Goal: Task Accomplishment & Management: Manage account settings

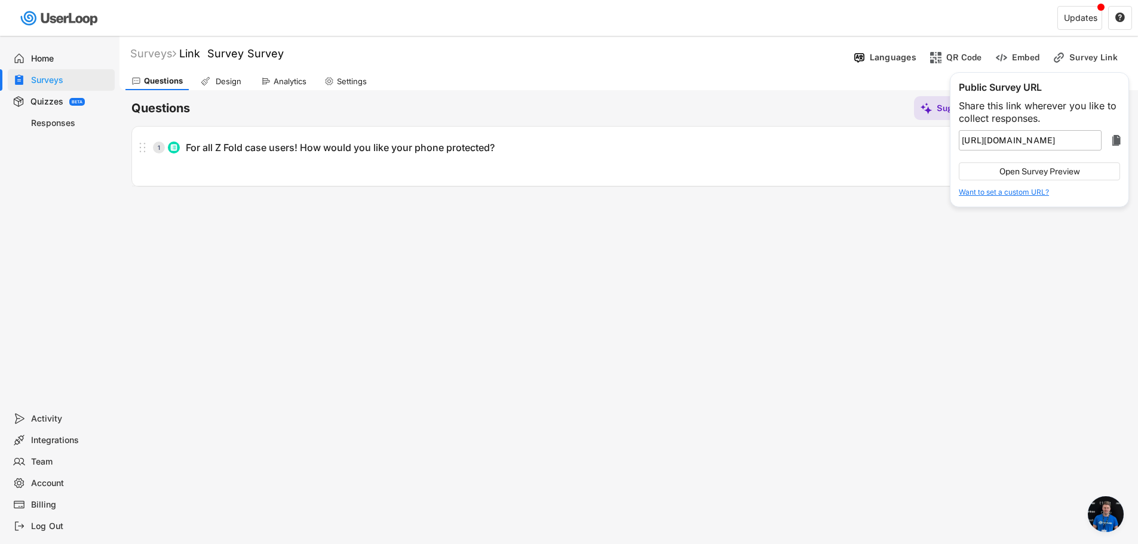
scroll to position [231, 0]
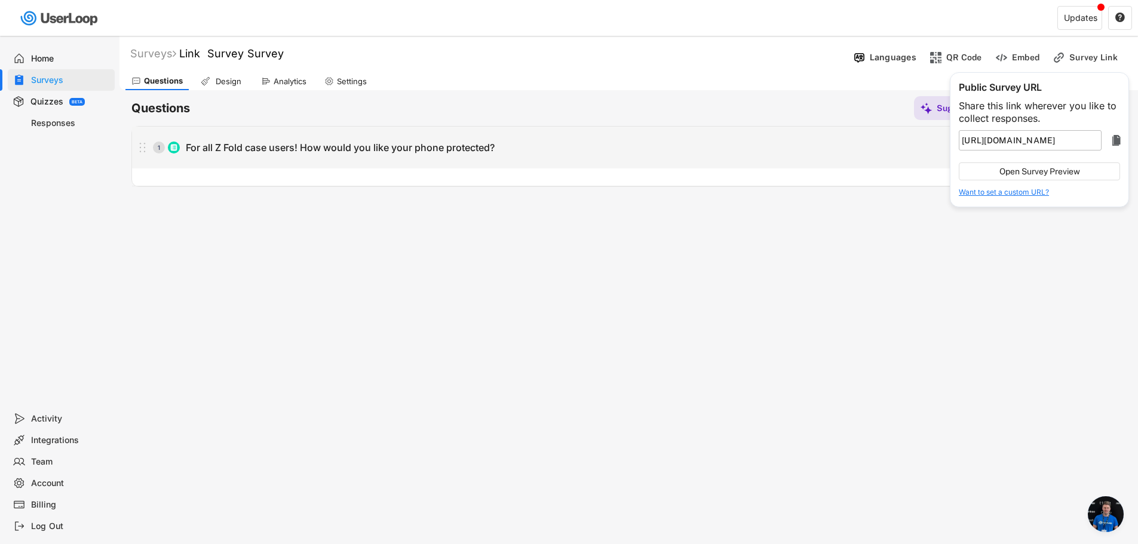
click at [691, 170] on div "1 For all Z Fold case users! How would you like your phone protected? " at bounding box center [628, 157] width 993 height 60
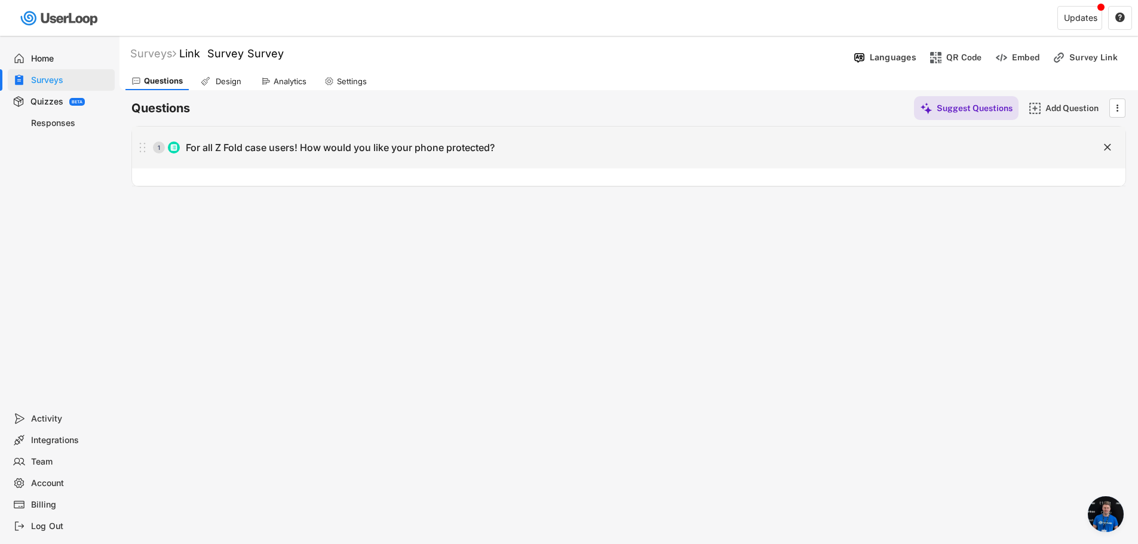
click at [392, 145] on div "For all Z Fold case users! How would you like your phone protected?" at bounding box center [340, 148] width 309 height 13
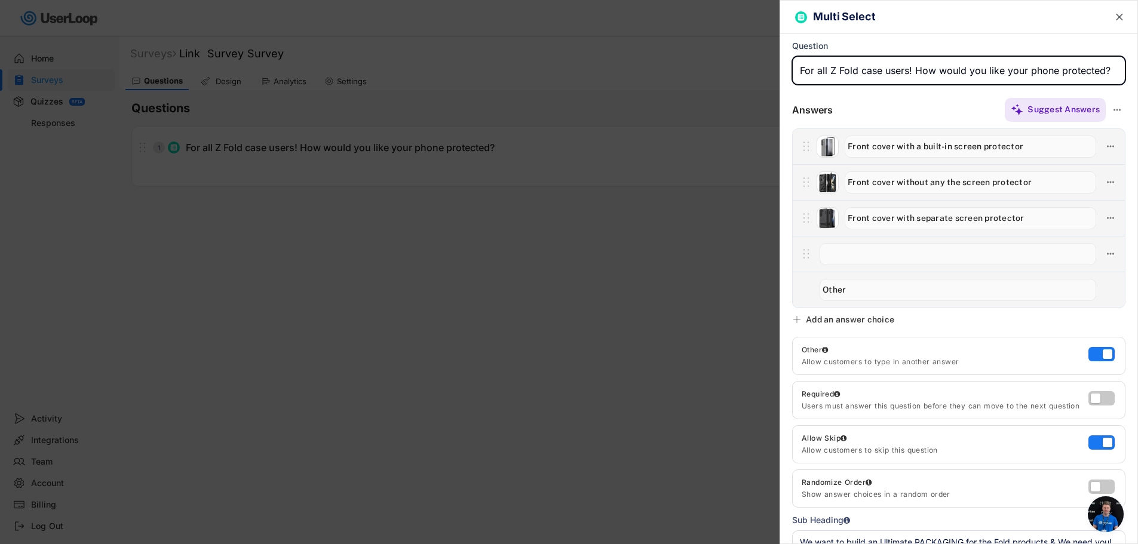
click at [321, 256] on div at bounding box center [569, 272] width 1138 height 544
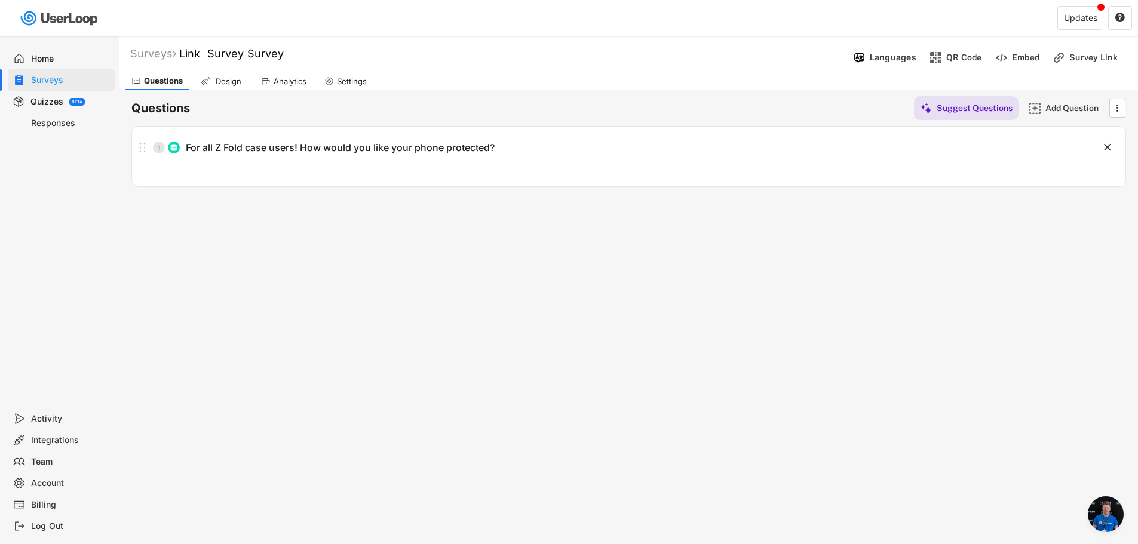
click at [63, 56] on div "Home" at bounding box center [70, 58] width 79 height 11
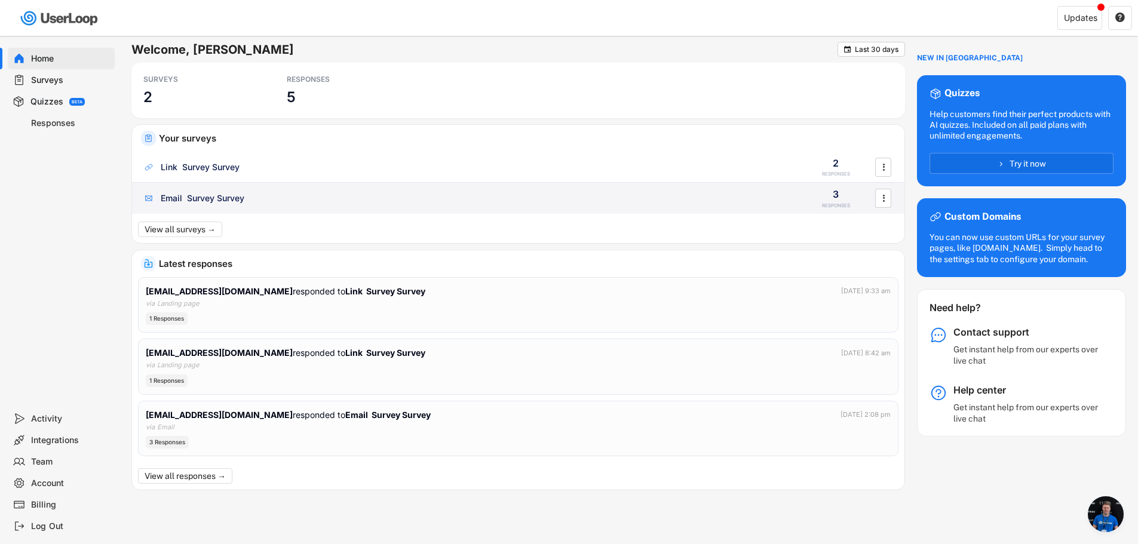
scroll to position [231, 0]
click at [222, 195] on div "Email Survey Survey" at bounding box center [203, 198] width 84 height 12
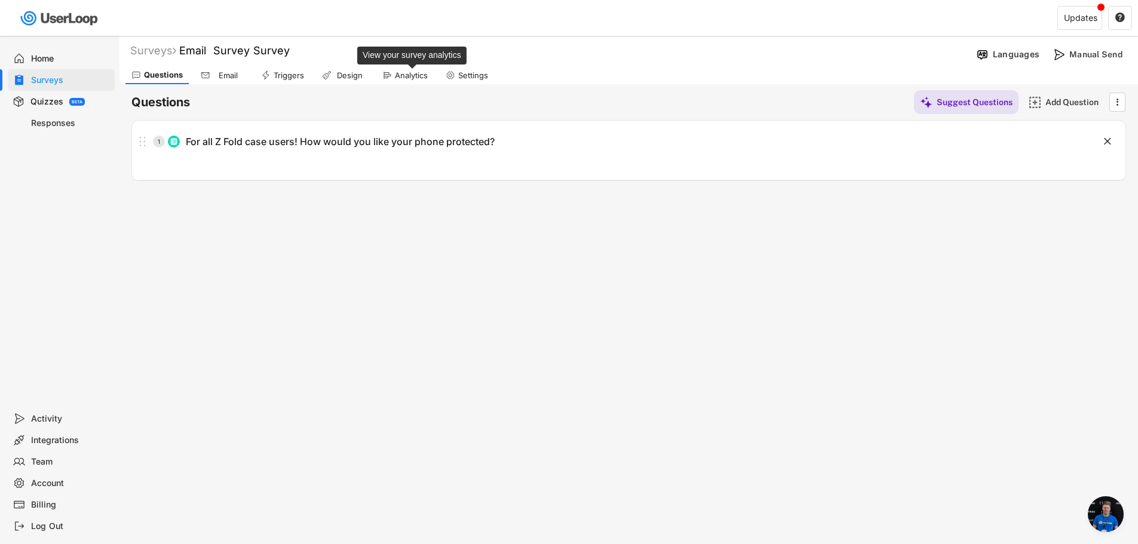
click at [407, 70] on div "Analytics" at bounding box center [411, 75] width 33 height 10
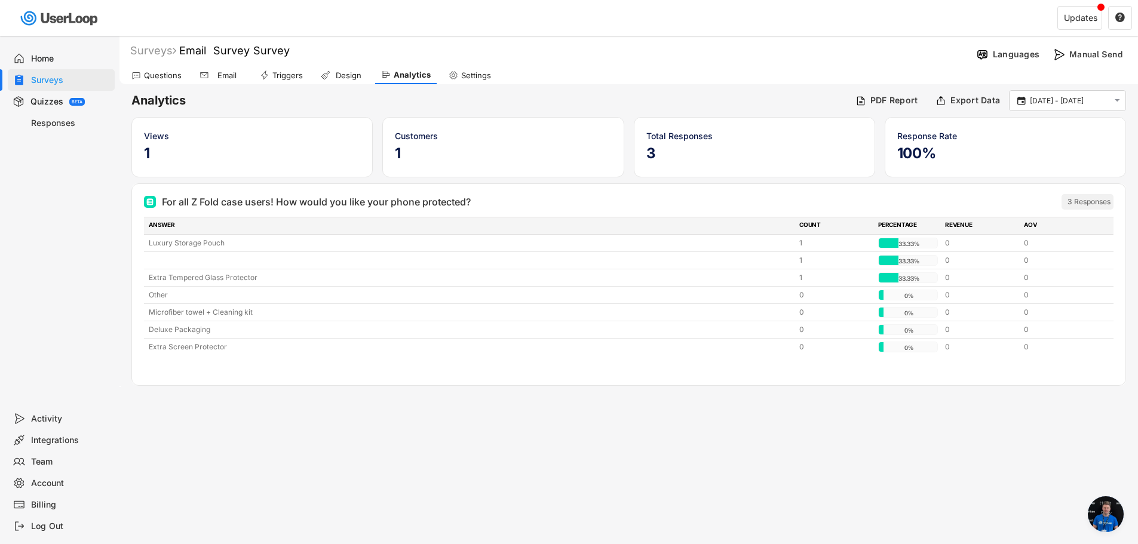
click at [719, 59] on div "Surveys Email Survey Survey Languages Manual Send" at bounding box center [628, 51] width 1019 height 24
click at [865, 426] on div "missing element 0% 0% 0.8% 0.8% Surveys Email Survey Survey Languages Manual Se…" at bounding box center [569, 272] width 1138 height 544
click at [177, 74] on div "Questions" at bounding box center [163, 75] width 38 height 10
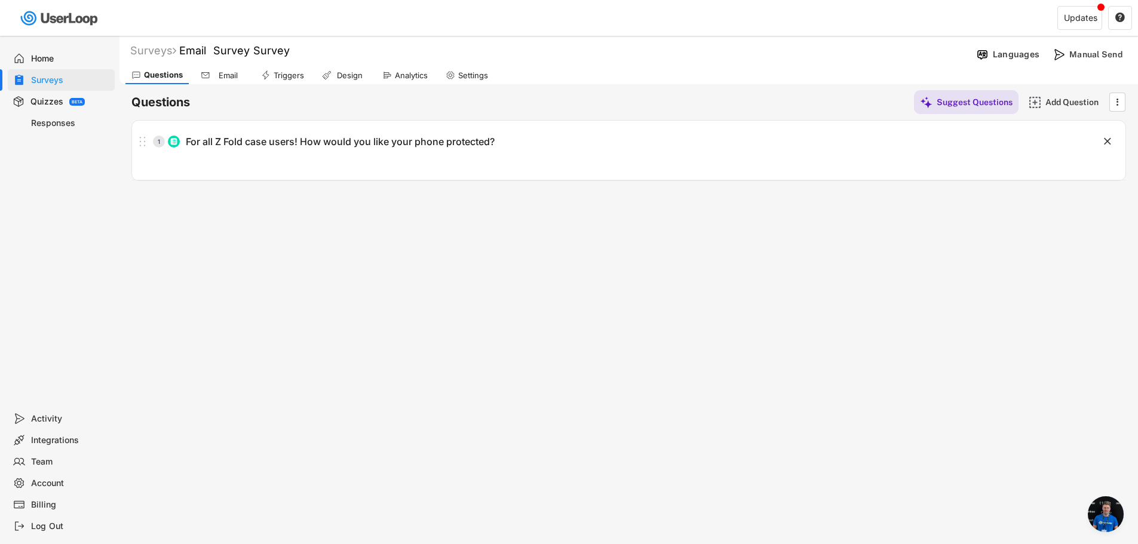
click at [316, 167] on div "1 For all Z Fold case users! How would you like your phone protected? " at bounding box center [628, 151] width 993 height 60
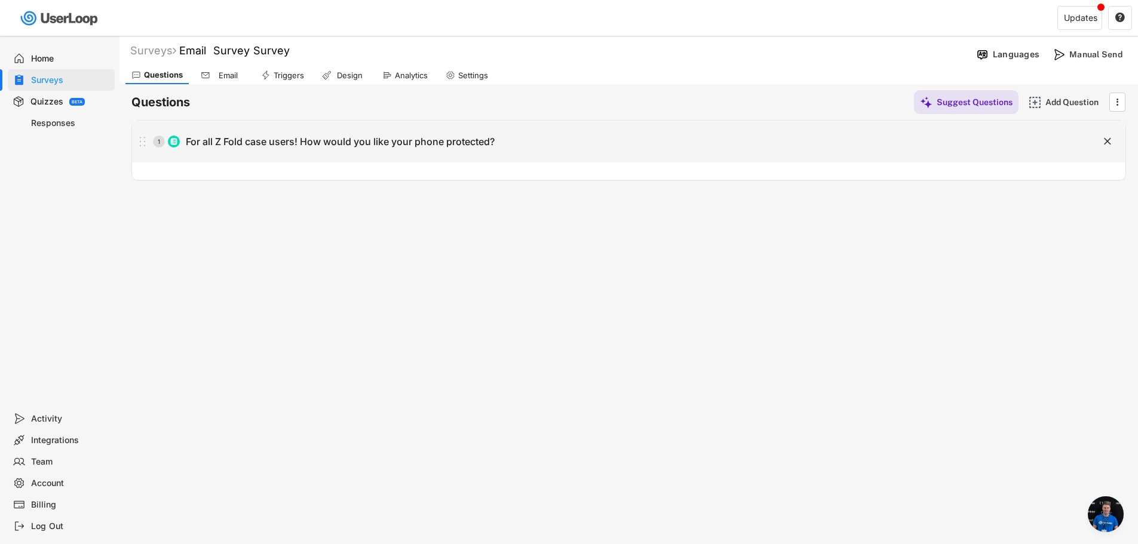
click at [356, 139] on div "For all Z Fold case users! How would you like your phone protected?" at bounding box center [340, 142] width 309 height 13
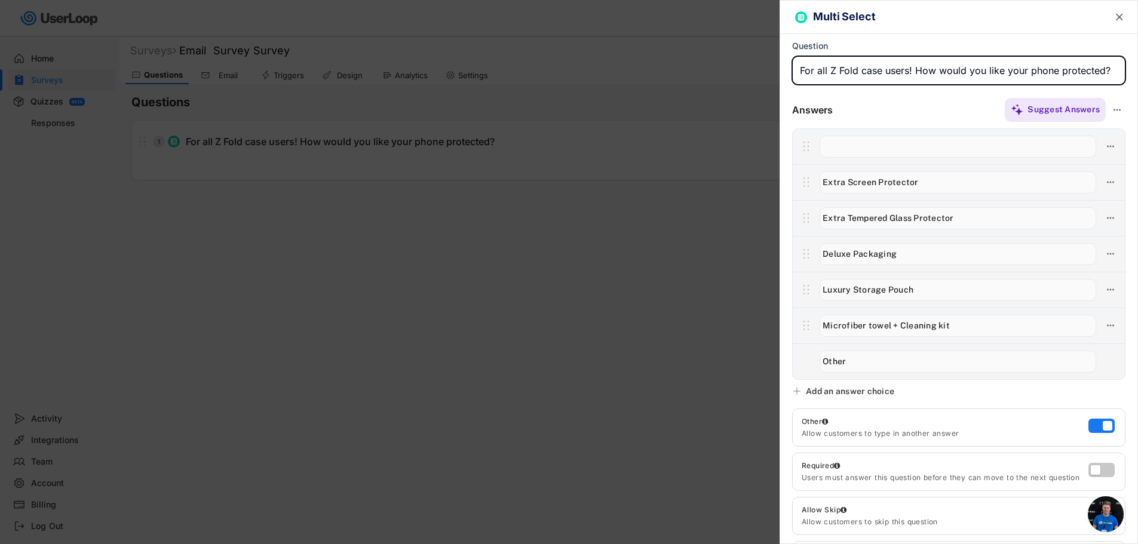
drag, startPoint x: 513, startPoint y: 298, endPoint x: 441, endPoint y: 238, distance: 93.3
click at [507, 293] on div at bounding box center [569, 272] width 1138 height 544
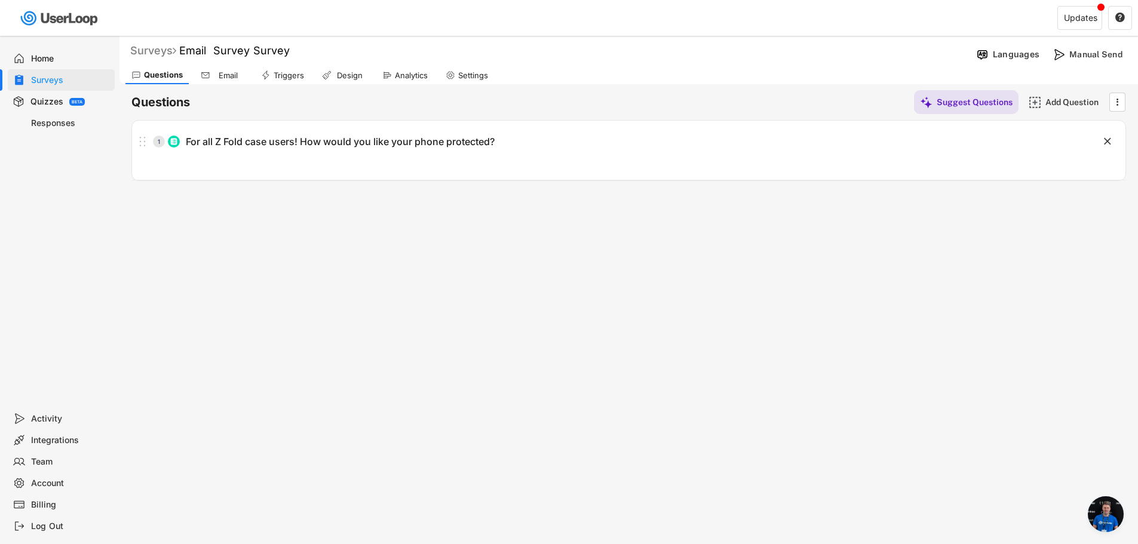
click at [160, 47] on div "Surveys" at bounding box center [153, 51] width 46 height 14
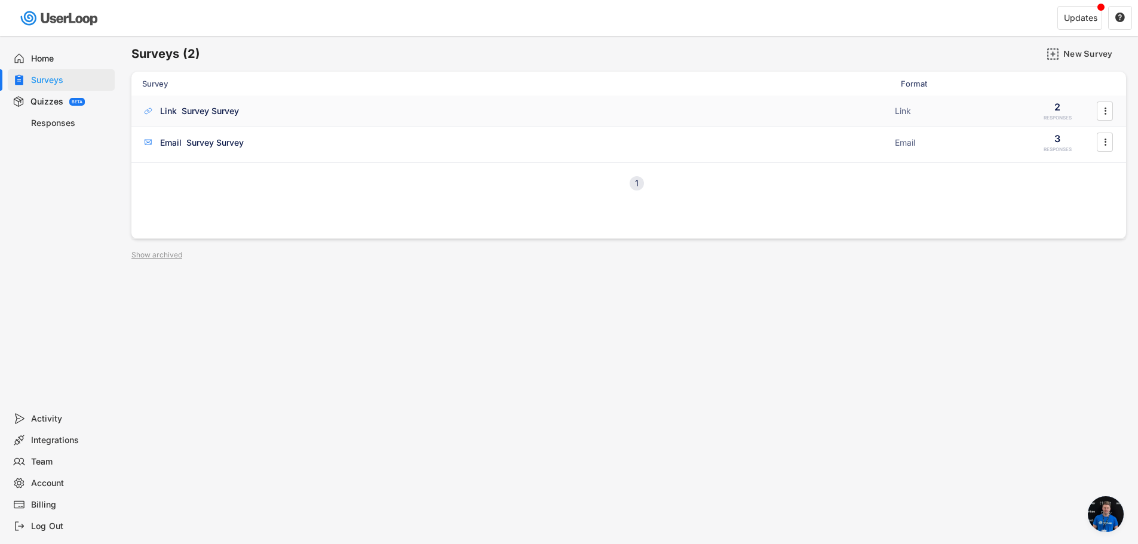
click at [229, 112] on div "Link Survey Survey" at bounding box center [199, 111] width 79 height 12
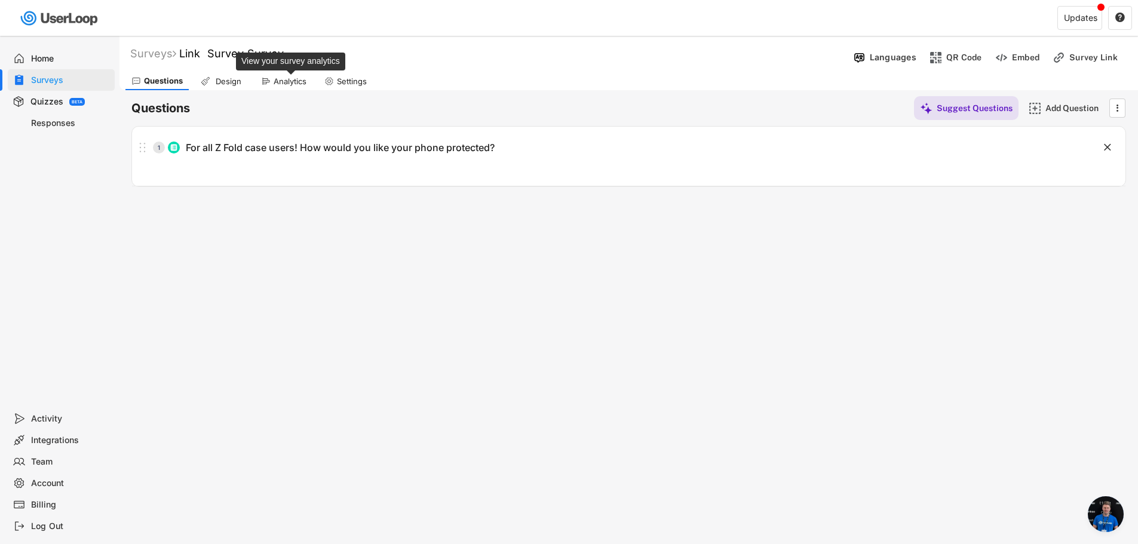
click at [278, 79] on div "Analytics" at bounding box center [290, 81] width 33 height 10
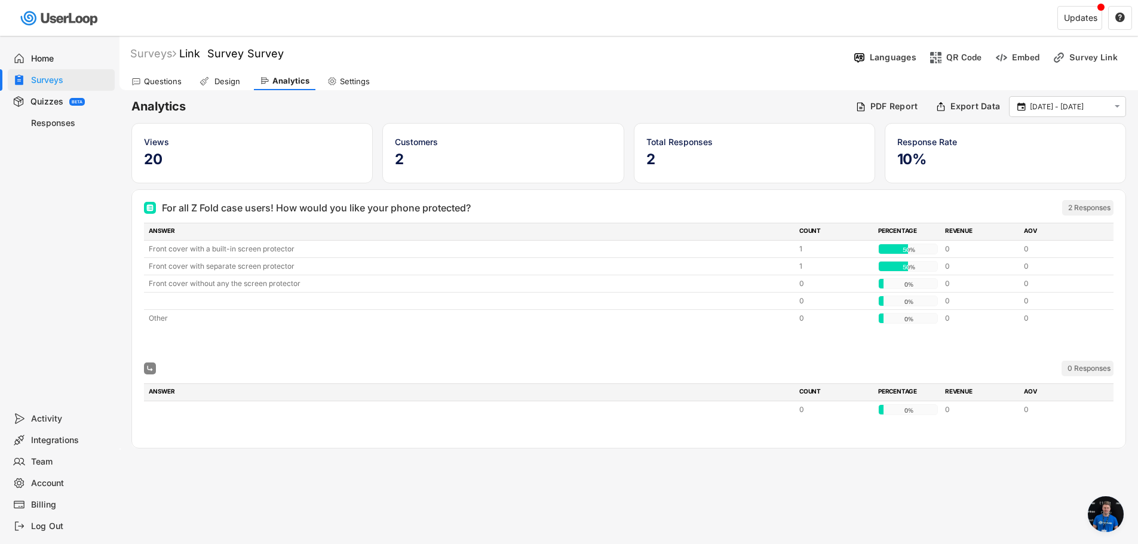
click at [490, 55] on div "Surveys Link Survey Survey" at bounding box center [483, 54] width 729 height 14
click at [169, 84] on div "Questions" at bounding box center [163, 81] width 38 height 10
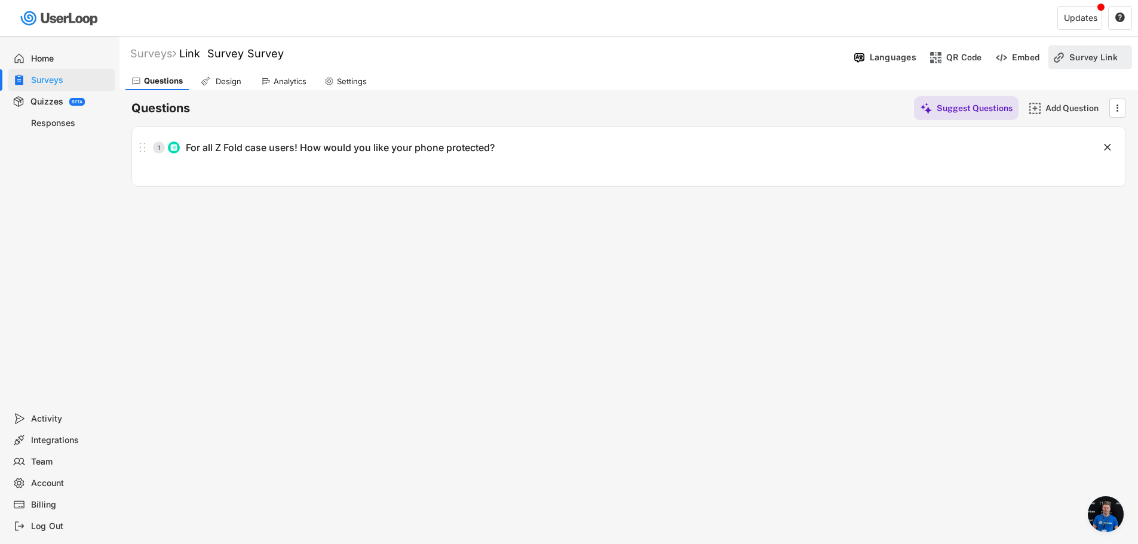
click at [1095, 52] on div "Survey Link" at bounding box center [1099, 57] width 60 height 11
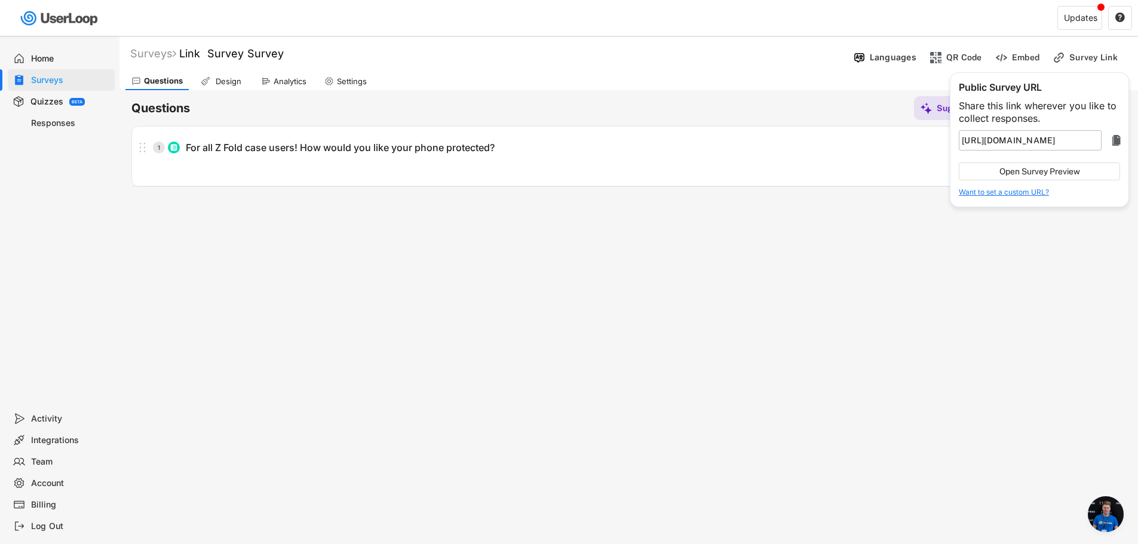
click at [1054, 149] on input "input" at bounding box center [1030, 140] width 143 height 20
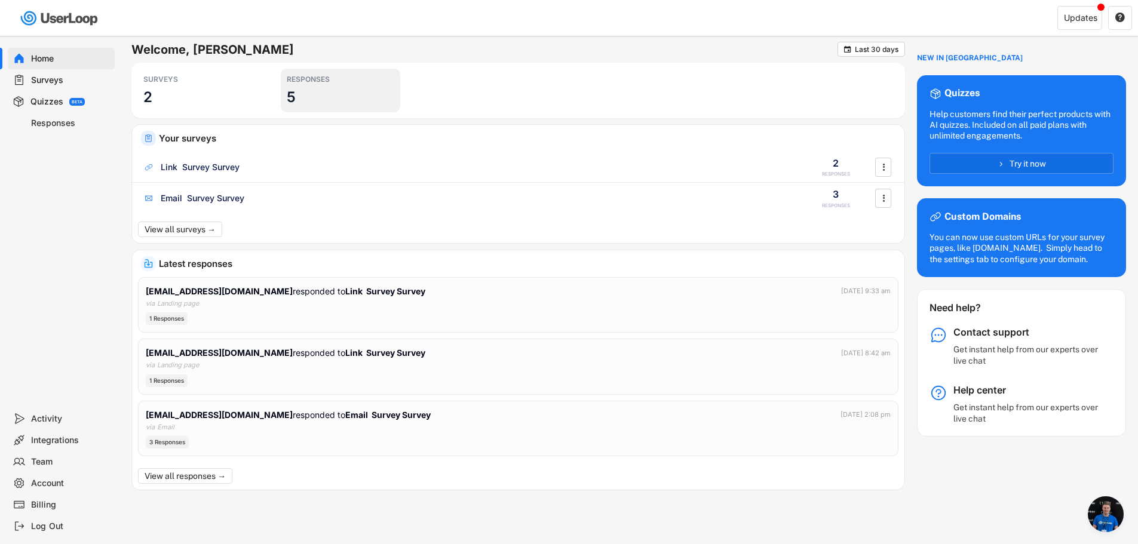
scroll to position [231, 0]
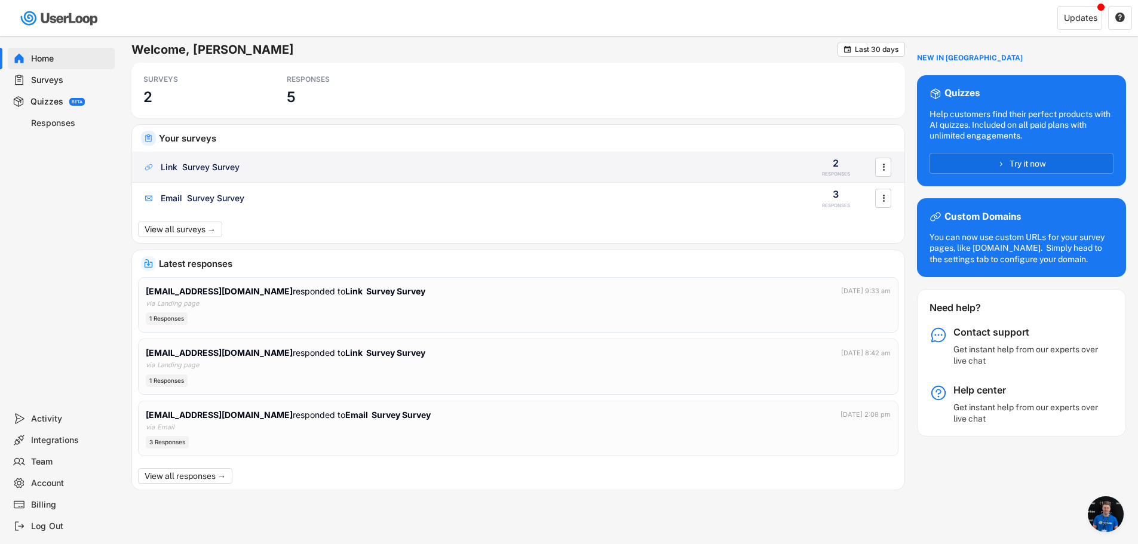
click at [229, 173] on div "Link Survey Survey" at bounding box center [200, 167] width 79 height 12
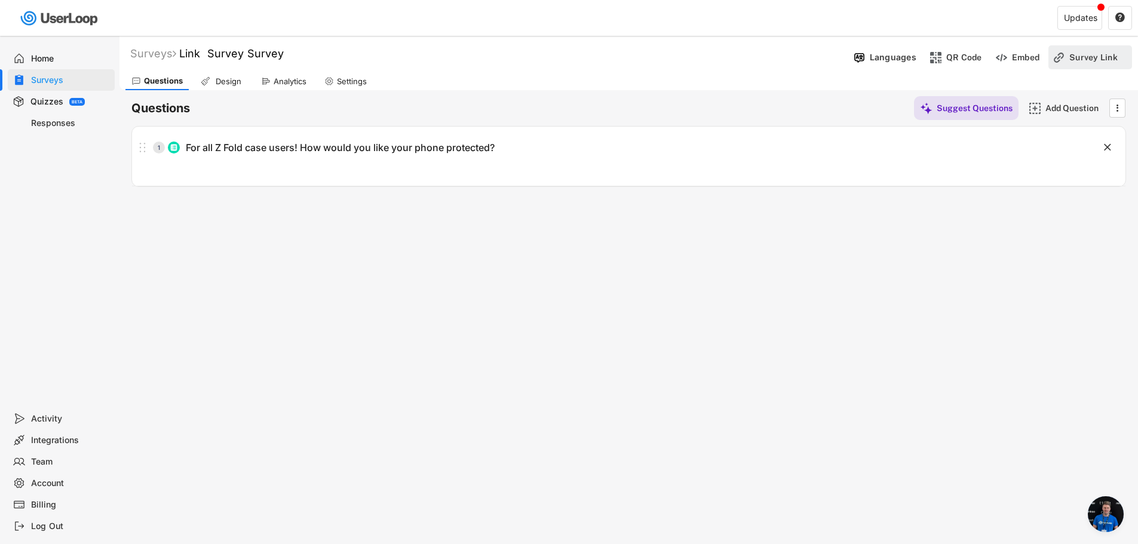
click at [1070, 61] on div "Survey Link" at bounding box center [1099, 57] width 60 height 11
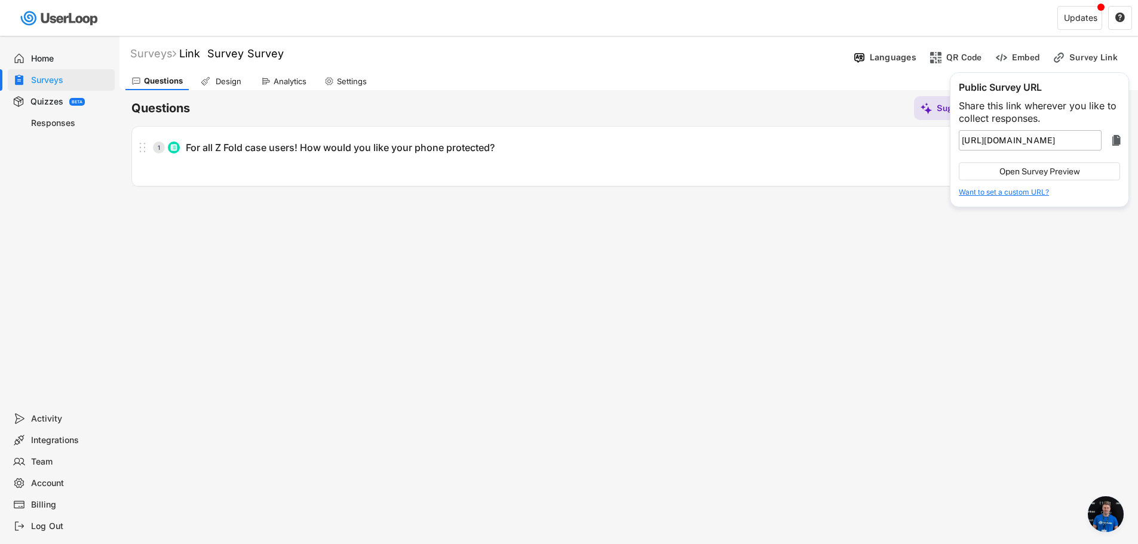
drag, startPoint x: 1101, startPoint y: 137, endPoint x: 1111, endPoint y: 139, distance: 10.3
click at [1107, 138] on div "" at bounding box center [1041, 140] width 165 height 20
click at [1112, 139] on text "" at bounding box center [1116, 140] width 8 height 14
click at [1115, 141] on text "" at bounding box center [1116, 140] width 8 height 14
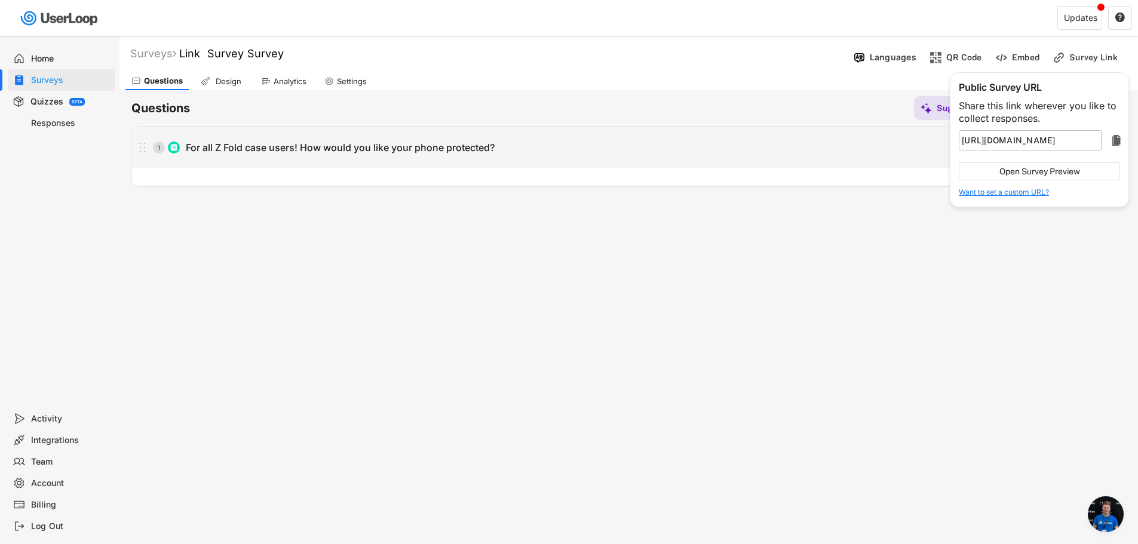
drag, startPoint x: 232, startPoint y: 145, endPoint x: 233, endPoint y: 154, distance: 8.4
click at [232, 146] on div "For all Z Fold case users! How would you like your phone protected?" at bounding box center [340, 148] width 309 height 13
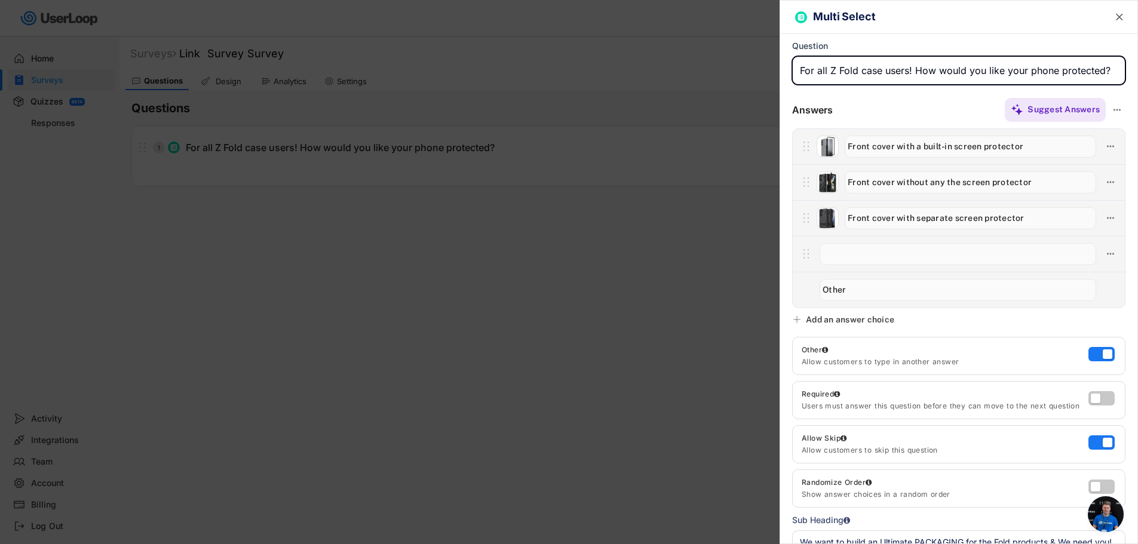
drag, startPoint x: 265, startPoint y: 237, endPoint x: 223, endPoint y: 130, distance: 115.4
click at [265, 234] on div at bounding box center [569, 272] width 1138 height 544
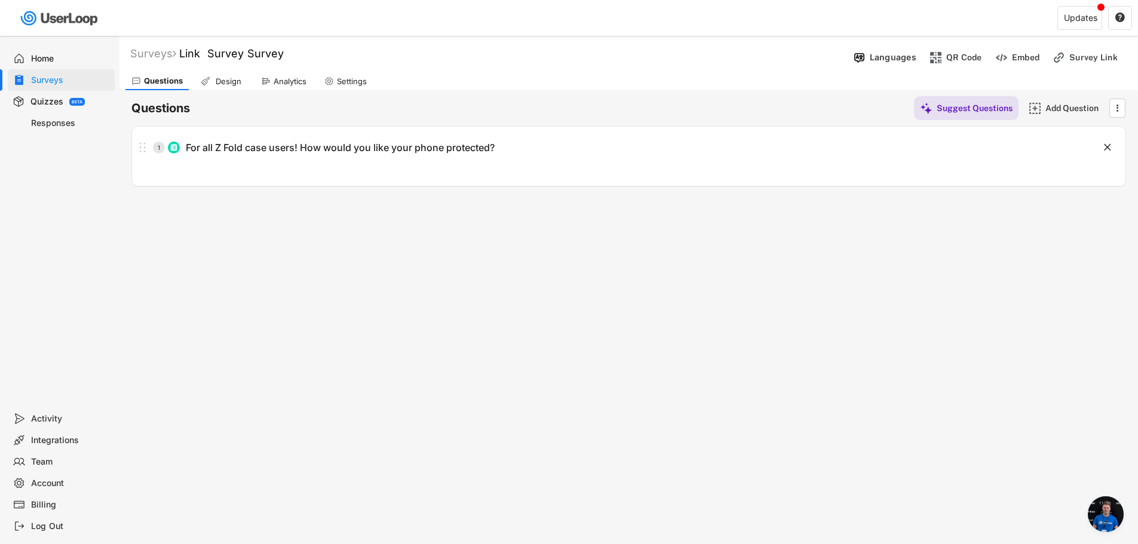
click at [226, 82] on div "Design" at bounding box center [228, 81] width 30 height 10
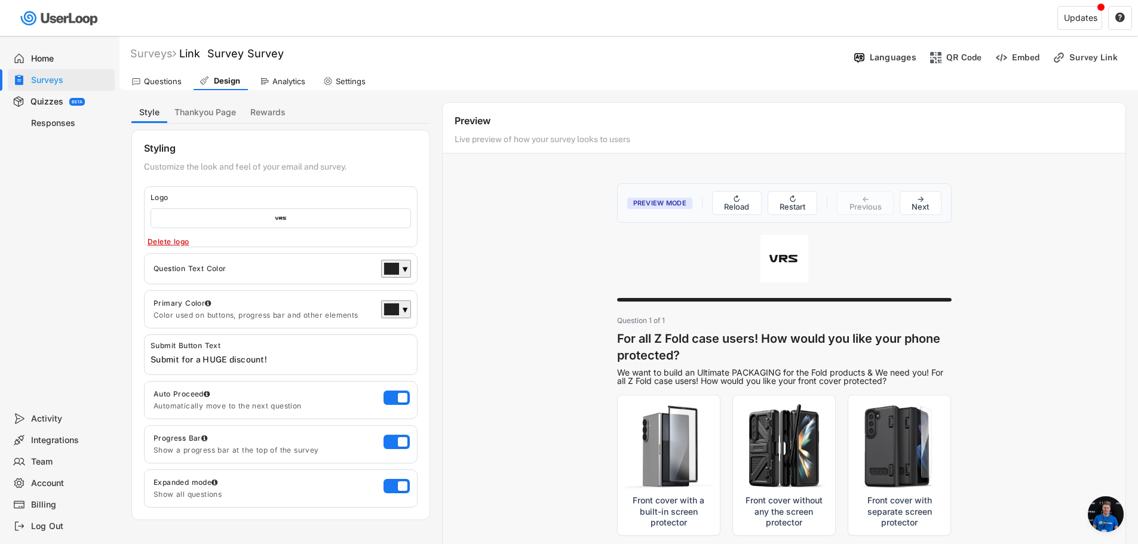
click at [295, 76] on div "Analytics" at bounding box center [288, 81] width 33 height 10
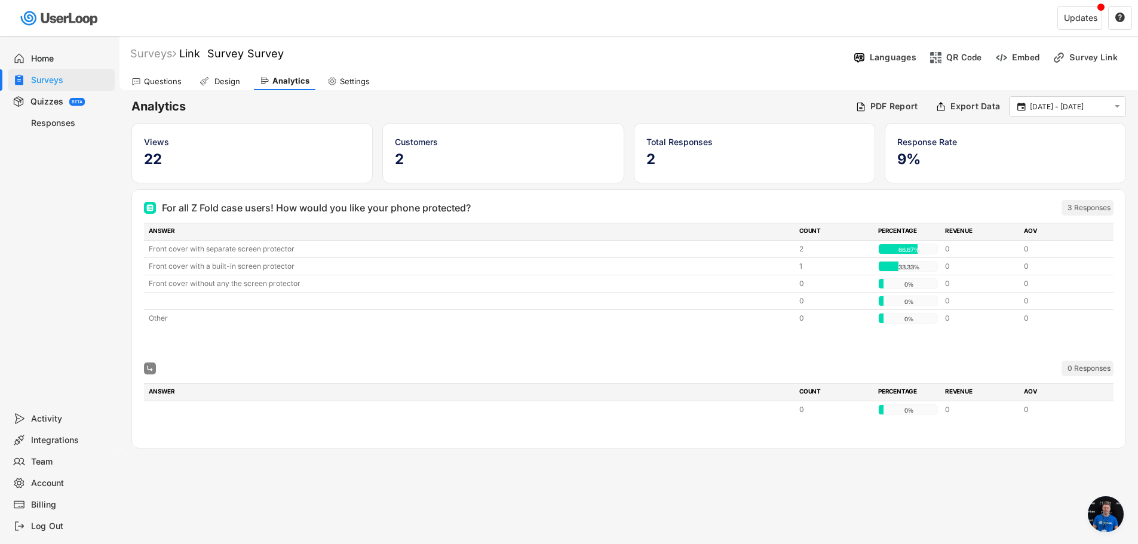
click at [231, 85] on div "Design" at bounding box center [227, 81] width 30 height 10
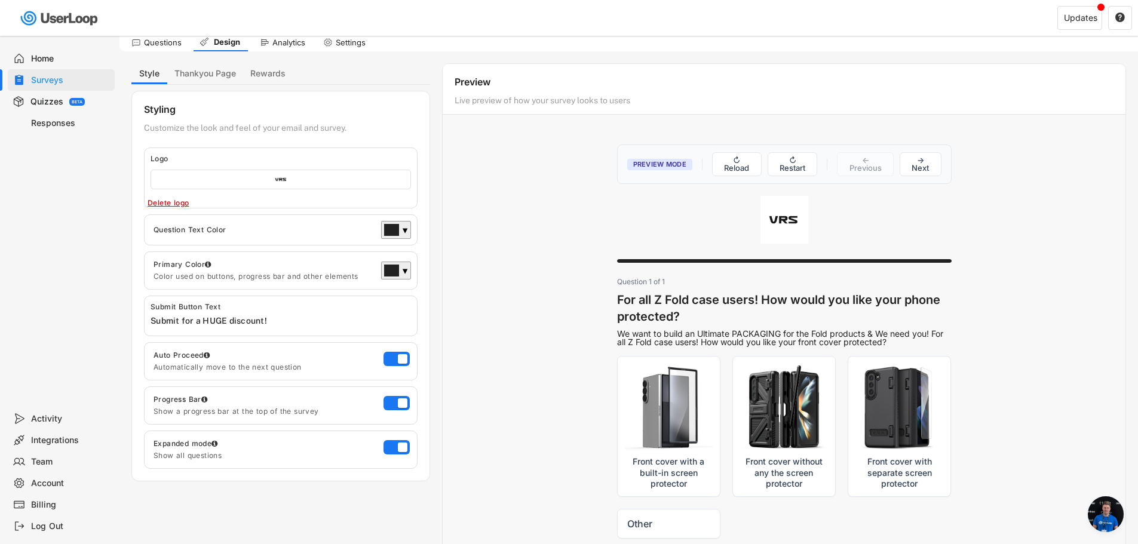
scroll to position [60, 0]
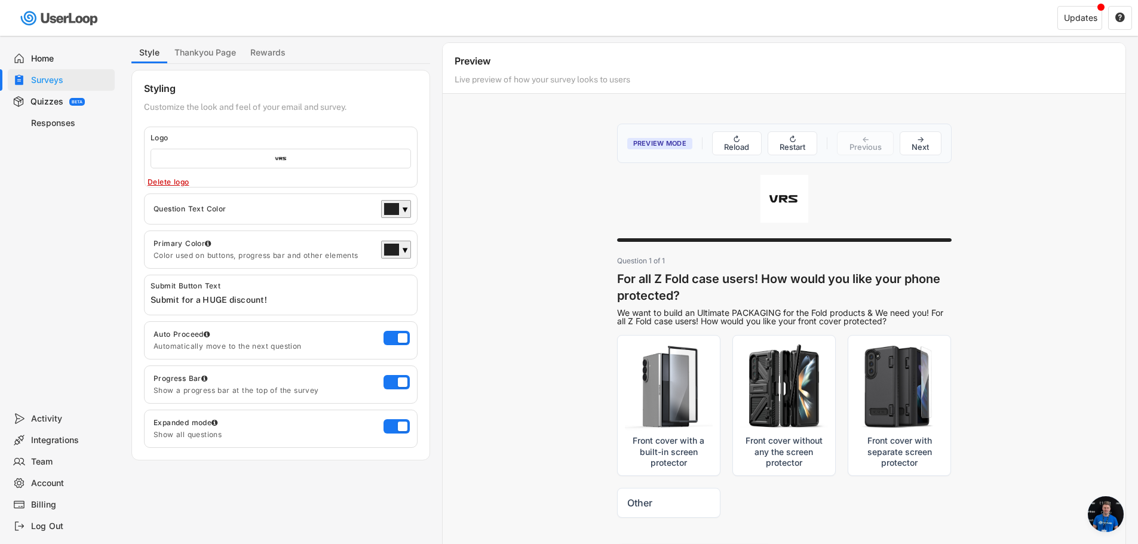
click at [216, 64] on div "Style Thankyou Page Rewards Styling Customize the look and feel of your email a…" at bounding box center [280, 251] width 299 height 418
click at [231, 56] on button "Thankyou Page" at bounding box center [205, 52] width 76 height 21
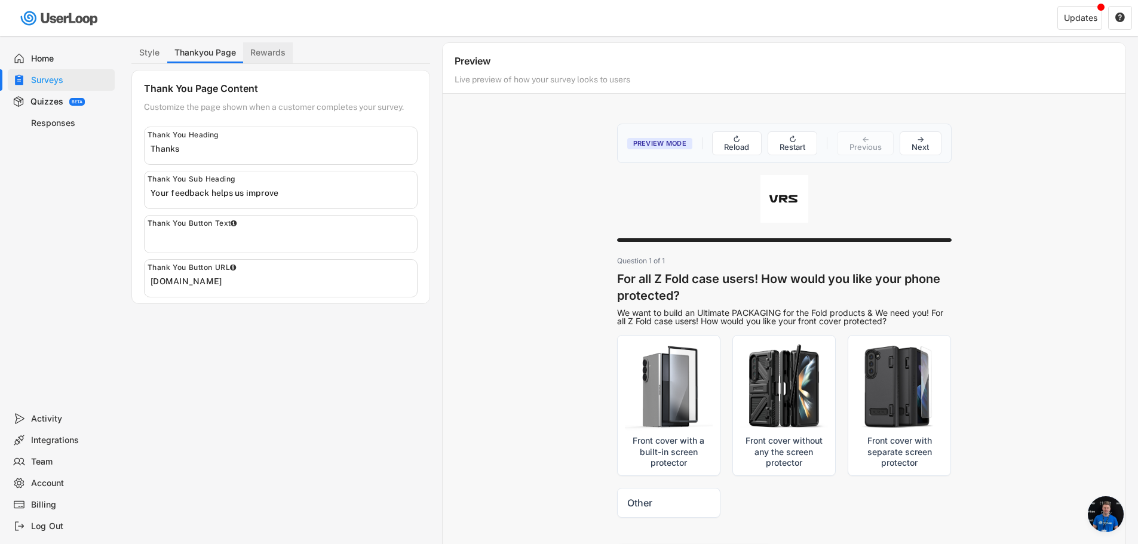
click at [278, 56] on button "Rewards" at bounding box center [268, 52] width 50 height 21
select select ""immediately""
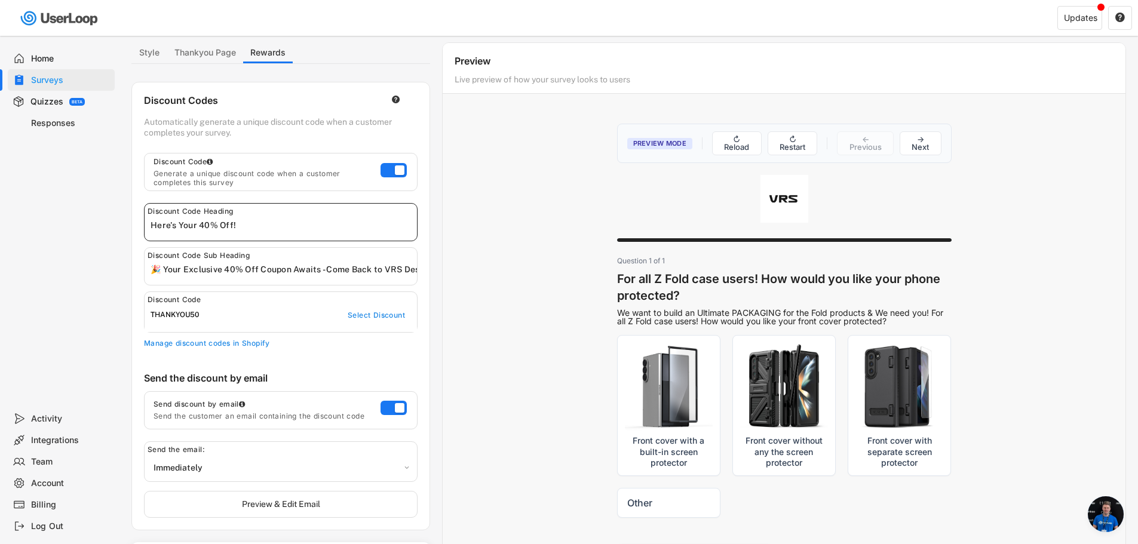
drag, startPoint x: 207, startPoint y: 223, endPoint x: 199, endPoint y: 223, distance: 8.4
click at [199, 223] on input "input" at bounding box center [284, 225] width 266 height 18
type input "Here's Your 30% Off!"
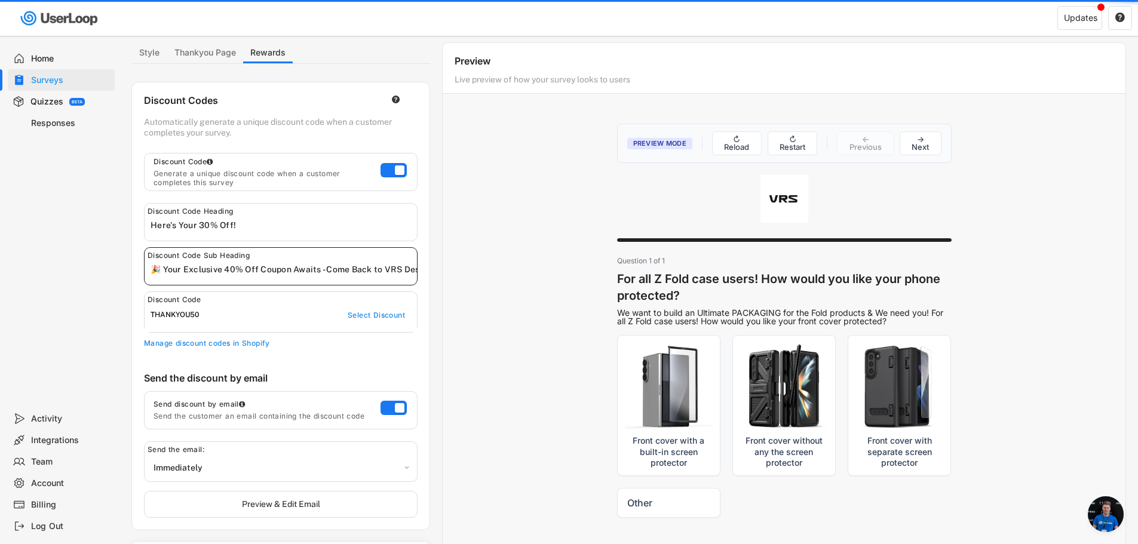
drag, startPoint x: 236, startPoint y: 271, endPoint x: 226, endPoint y: 271, distance: 10.2
click at [226, 271] on input "input" at bounding box center [284, 269] width 266 height 18
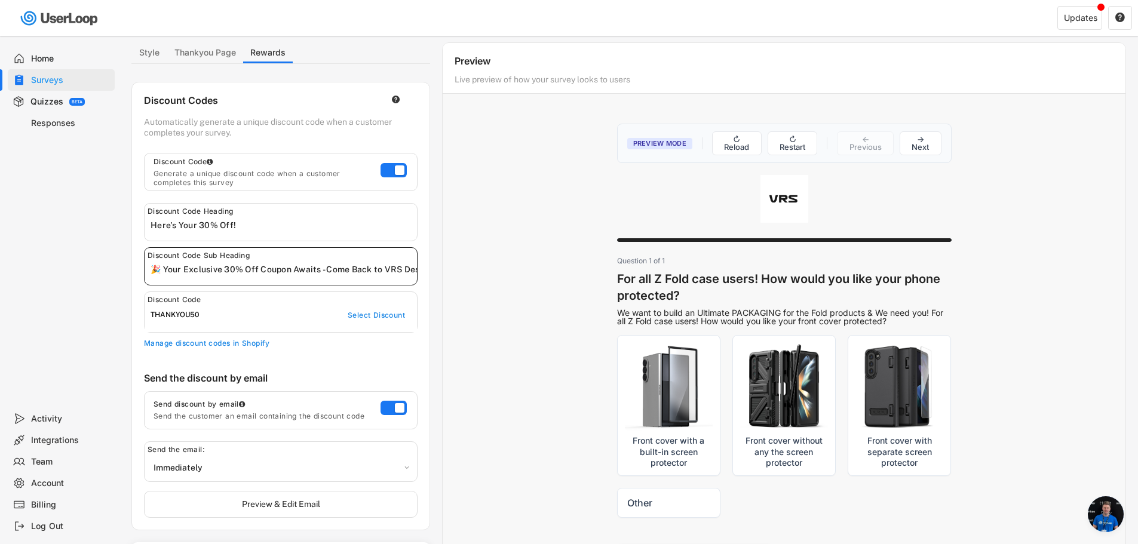
type input "🎉 Your Exclusive 30% Off Coupon Awaits - Come Back to VRS Design Now!"
drag, startPoint x: 235, startPoint y: 311, endPoint x: 217, endPoint y: 312, distance: 18.6
click at [219, 312] on div "THANKYOU50" at bounding box center [237, 316] width 173 height 10
click at [212, 314] on div "THANKYOU50" at bounding box center [237, 316] width 173 height 10
drag, startPoint x: 198, startPoint y: 317, endPoint x: 180, endPoint y: 317, distance: 17.9
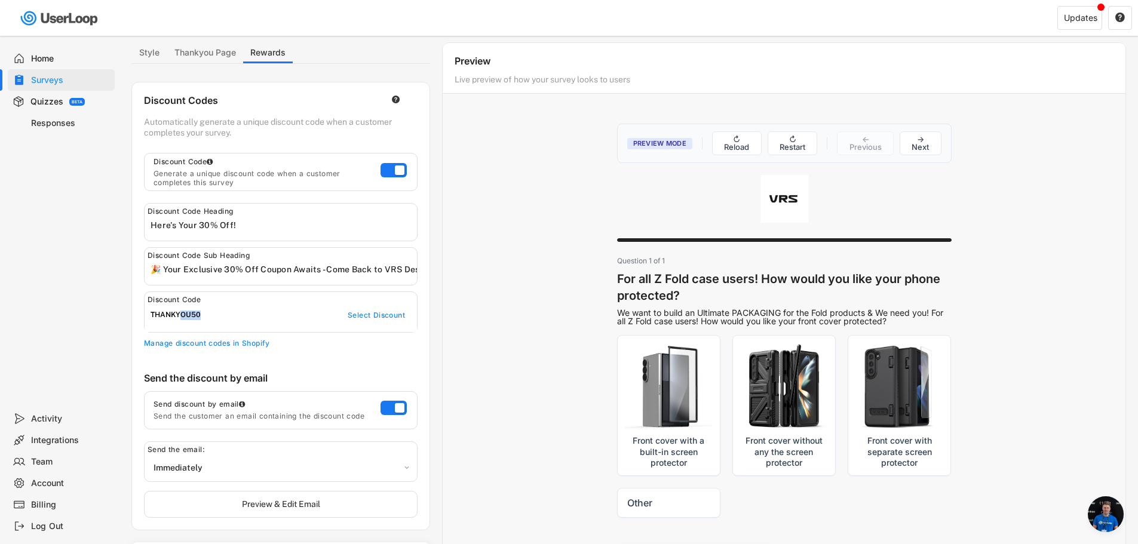
click at [180, 317] on div "THANKYOU50" at bounding box center [237, 316] width 173 height 10
click at [355, 317] on div "Select Discount" at bounding box center [376, 316] width 57 height 10
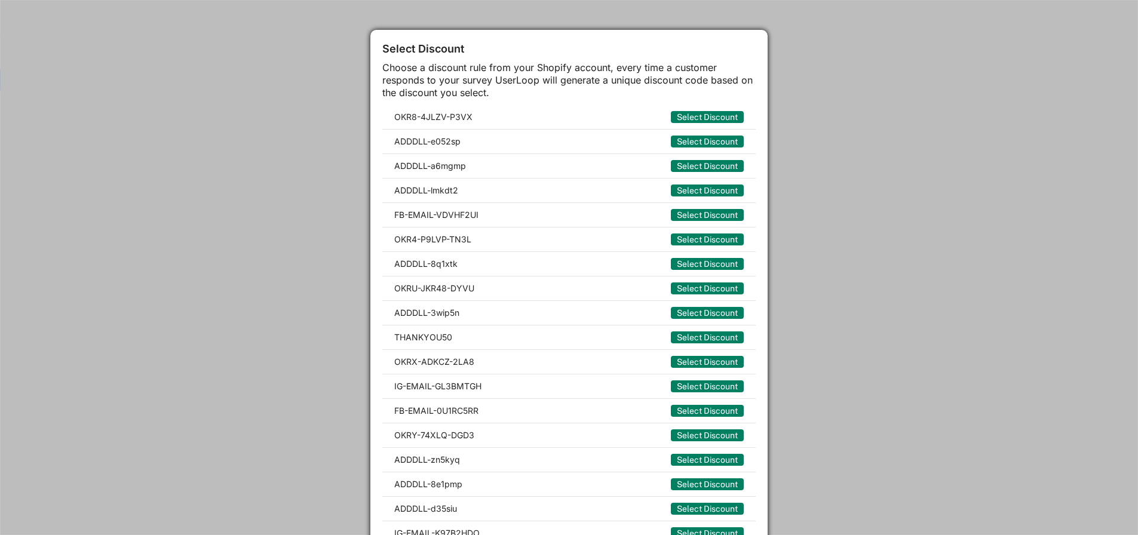
click at [290, 290] on div at bounding box center [569, 267] width 1138 height 535
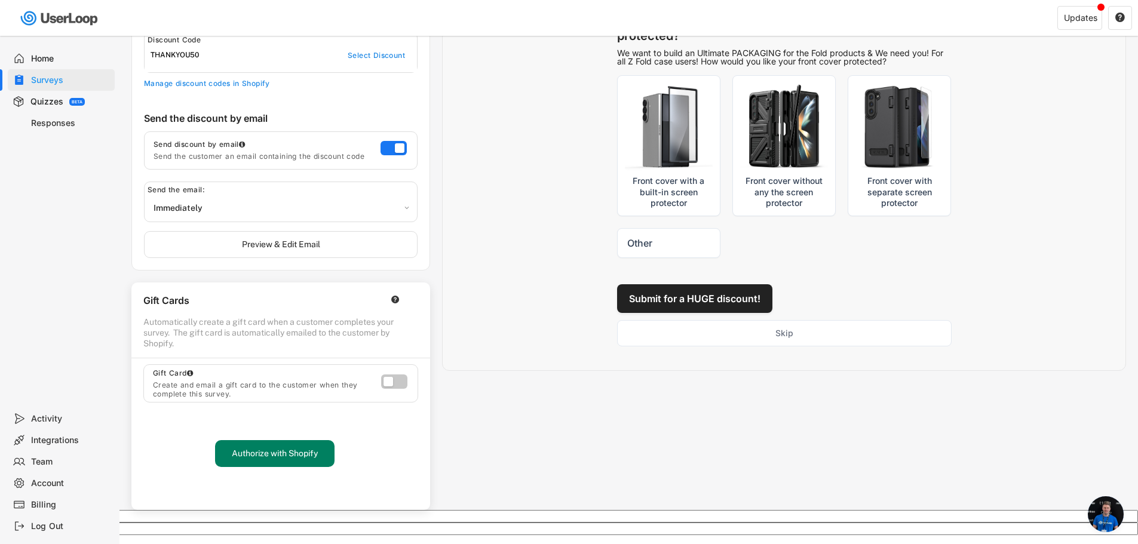
scroll to position [321, 0]
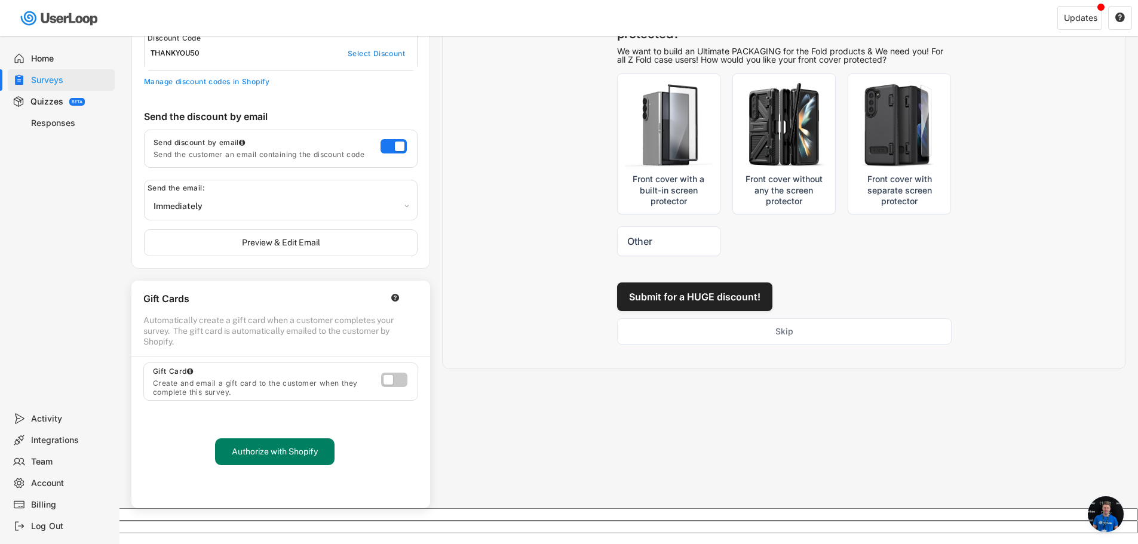
click at [481, 450] on div "Style Thankyou Page Rewards Styling Customize the look and feel of your email a…" at bounding box center [628, 145] width 995 height 728
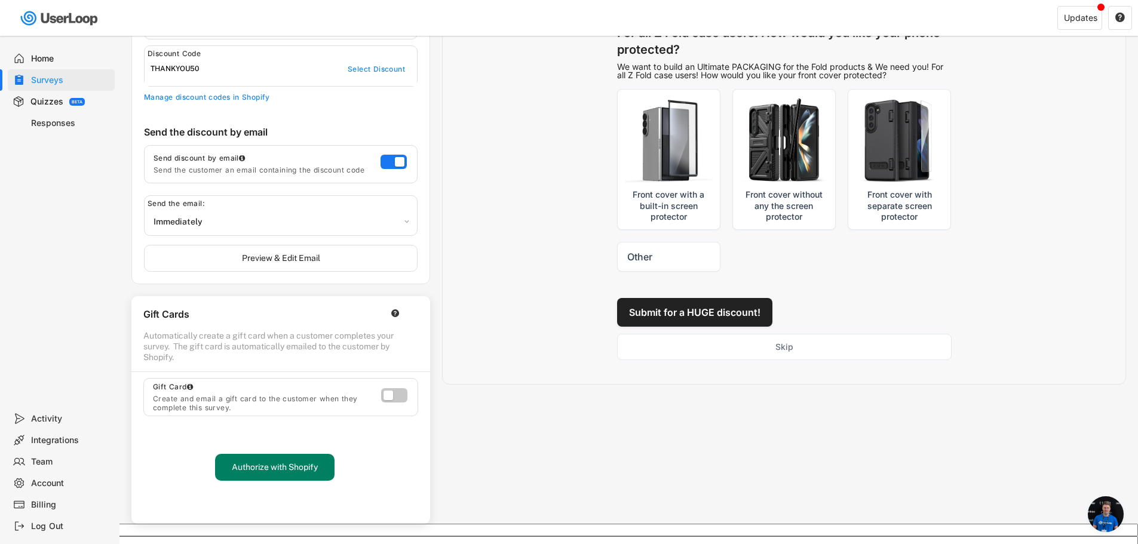
scroll to position [0, 0]
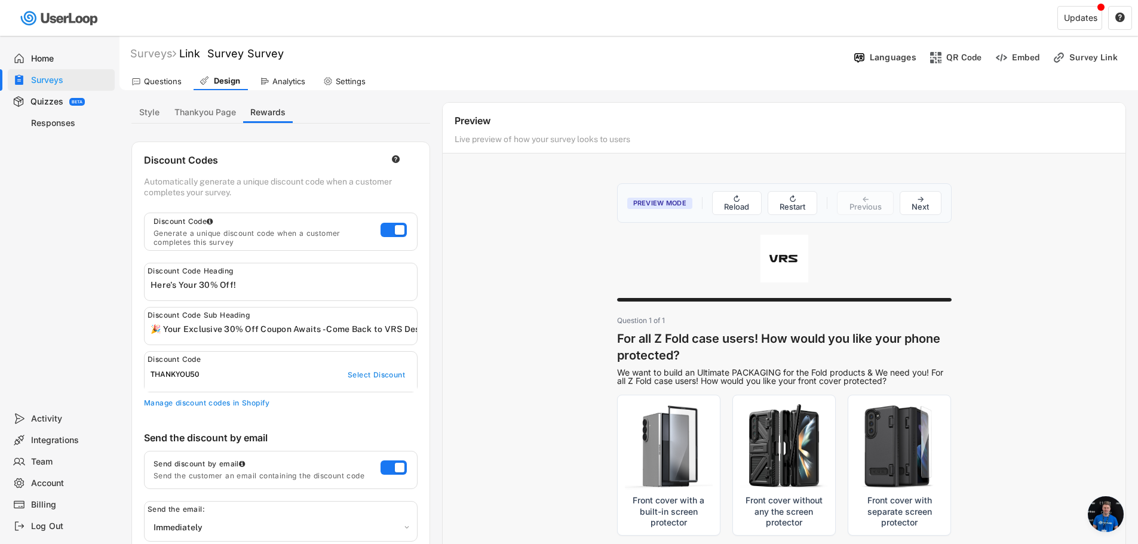
drag, startPoint x: 487, startPoint y: 452, endPoint x: 490, endPoint y: 308, distance: 144.0
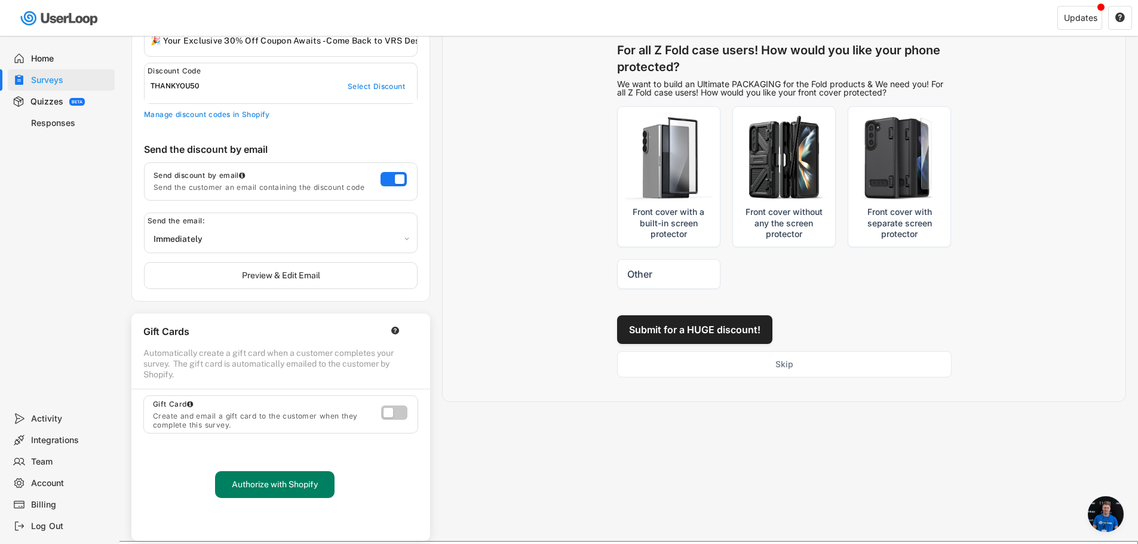
scroll to position [321, 0]
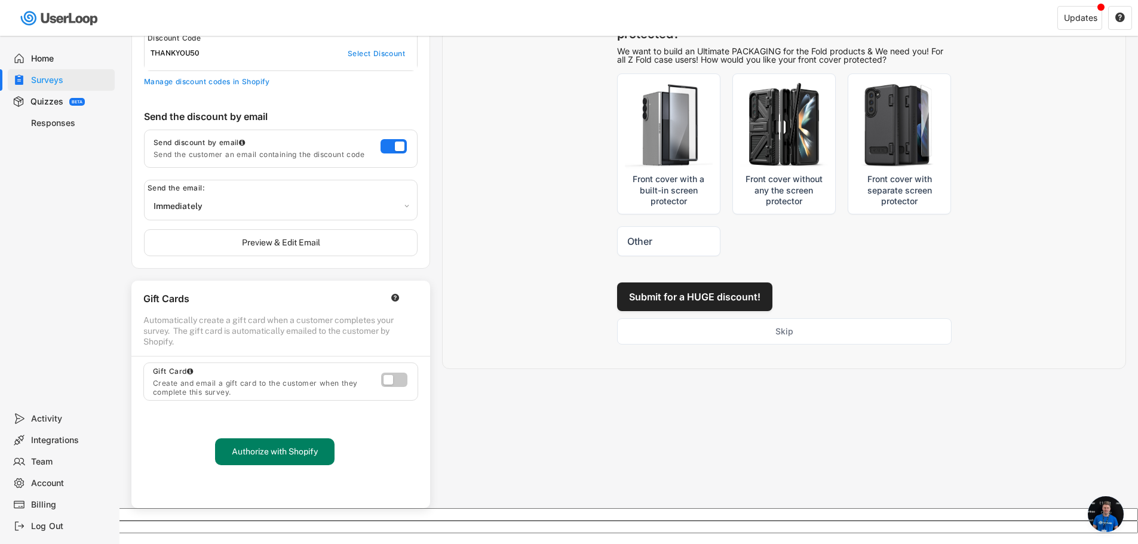
drag, startPoint x: 522, startPoint y: 289, endPoint x: 521, endPoint y: 567, distance: 279.0
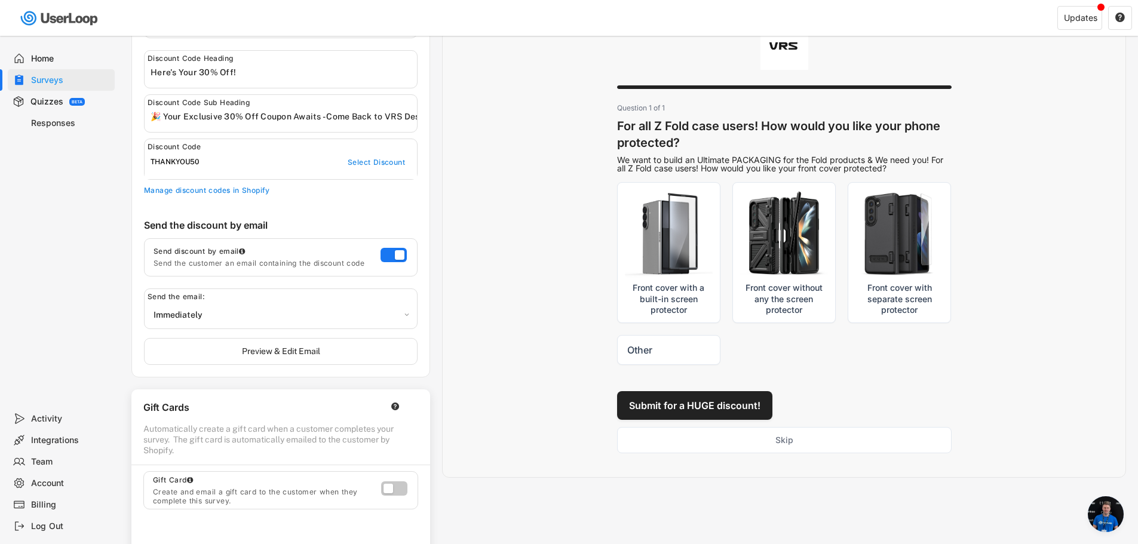
scroll to position [0, 0]
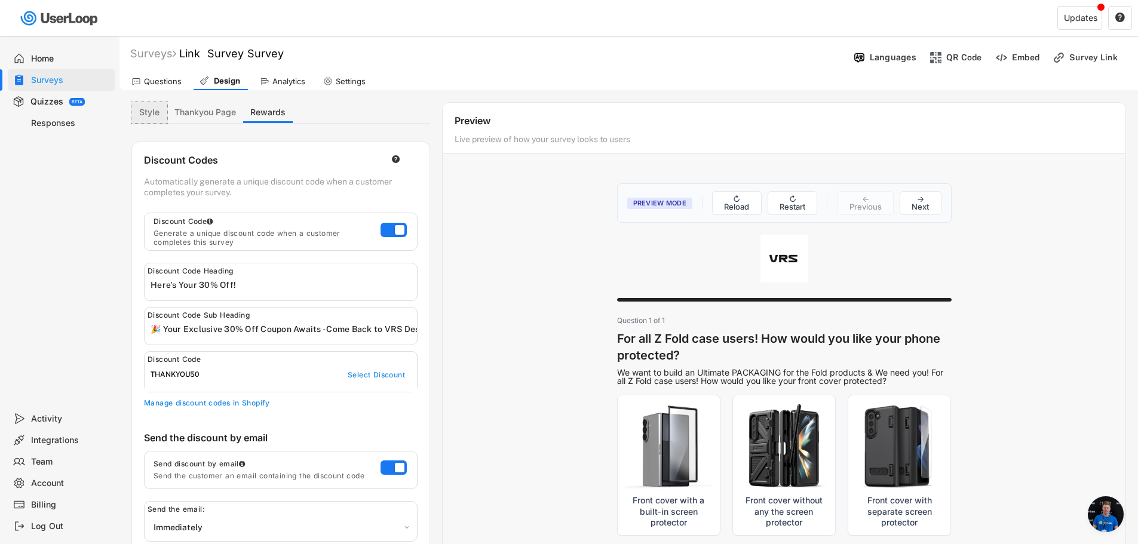
click at [142, 116] on button "Style" at bounding box center [149, 112] width 36 height 21
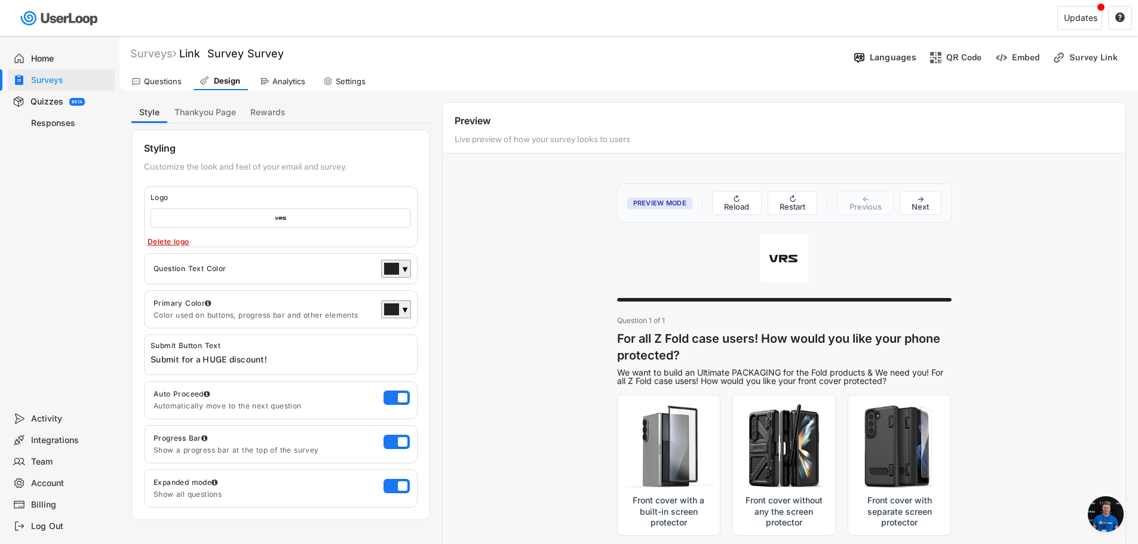
click at [161, 80] on div "Questions" at bounding box center [163, 81] width 38 height 10
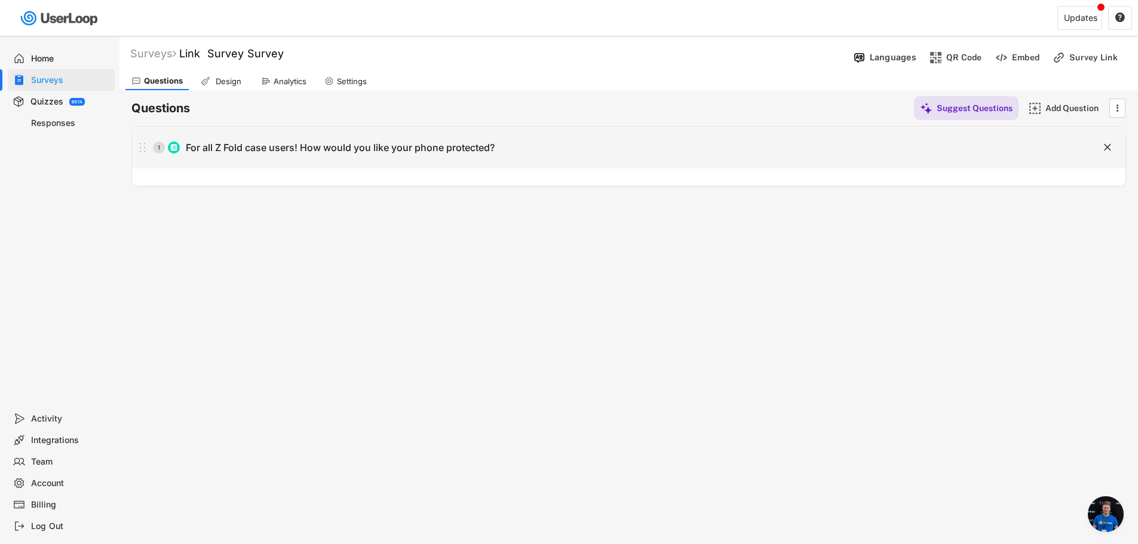
click at [290, 145] on div "For all Z Fold case users! How would you like your phone protected?" at bounding box center [340, 148] width 309 height 13
type input "For all Z Fold case users! How would you like your phone protected?"
type textarea "We want to build an Ultimate PACKAGING for the Fold products & We need you! For…"
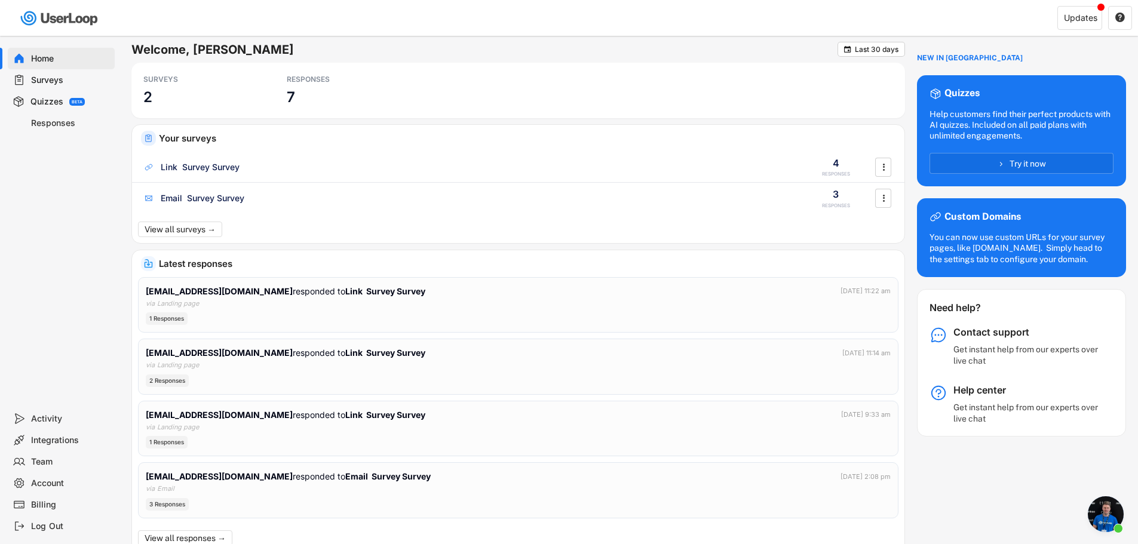
scroll to position [231, 0]
